Goal: Download file/media

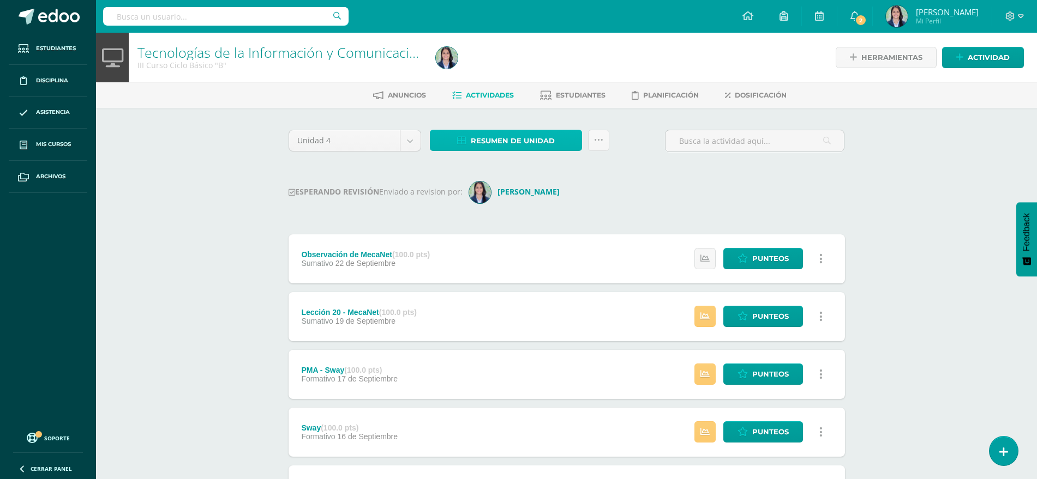
click at [535, 135] on span "Resumen de unidad" at bounding box center [513, 141] width 84 height 20
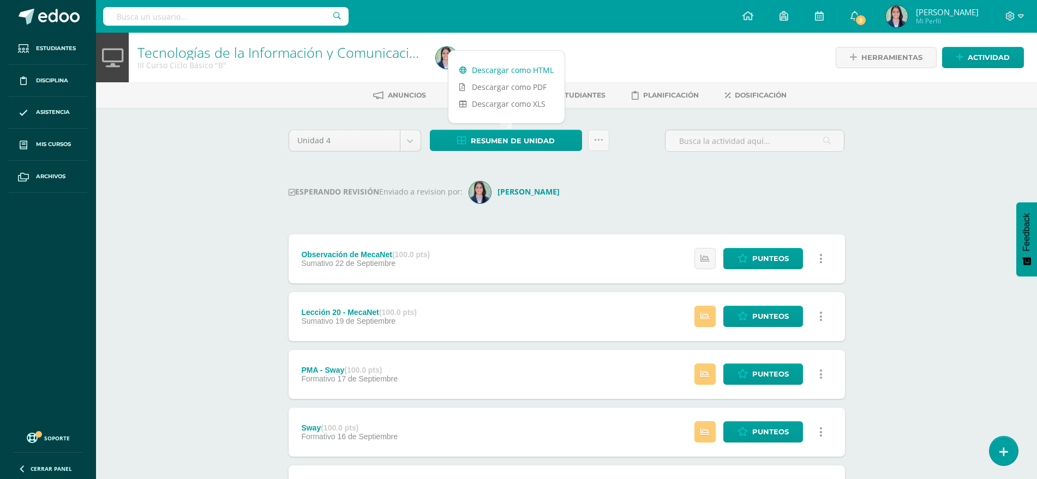
click at [517, 65] on link "Descargar como HTML" at bounding box center [506, 70] width 116 height 17
click at [165, 165] on div "Tecnologías de la Información y Comunicación: Computación III Curso Ciclo Básic…" at bounding box center [566, 453] width 941 height 840
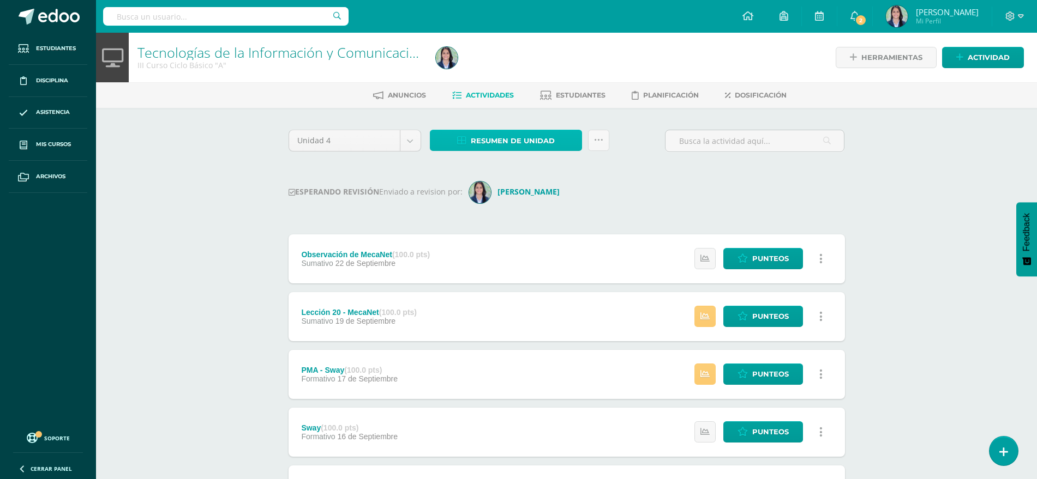
click at [535, 137] on span "Resumen de unidad" at bounding box center [513, 141] width 84 height 20
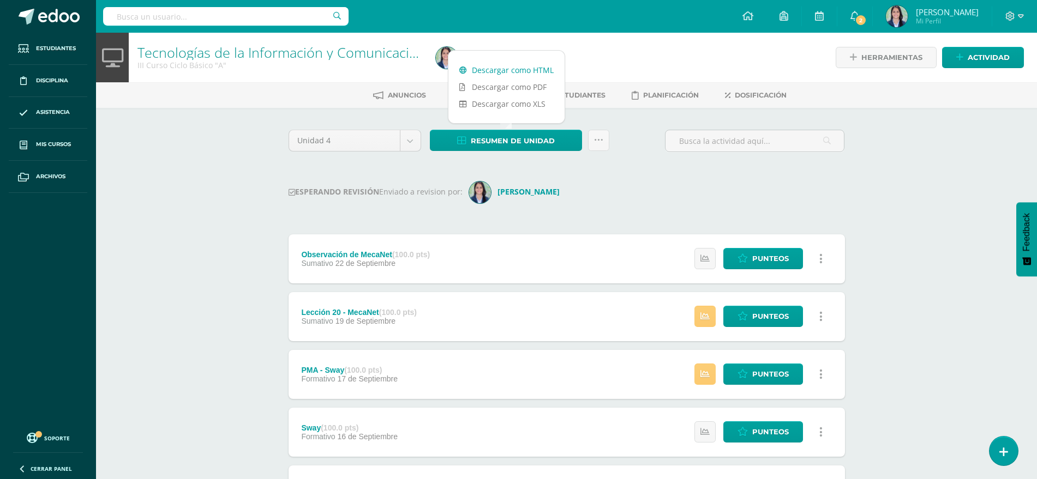
click at [513, 69] on link "Descargar como HTML" at bounding box center [506, 70] width 116 height 17
click at [220, 165] on div "Tecnologías de la Información y Comunicación: Computación III Curso Ciclo Básic…" at bounding box center [566, 453] width 941 height 840
